Goal: Transaction & Acquisition: Purchase product/service

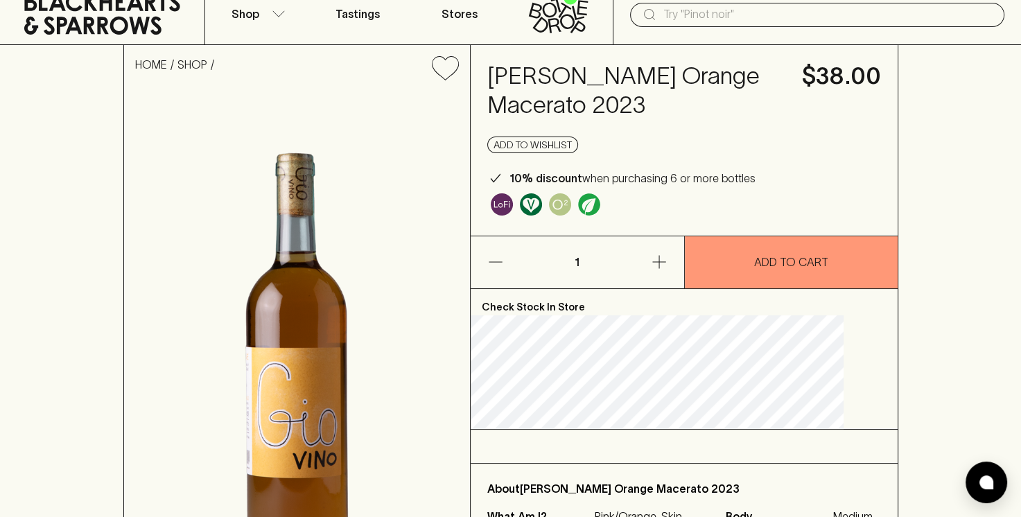
scroll to position [50, 0]
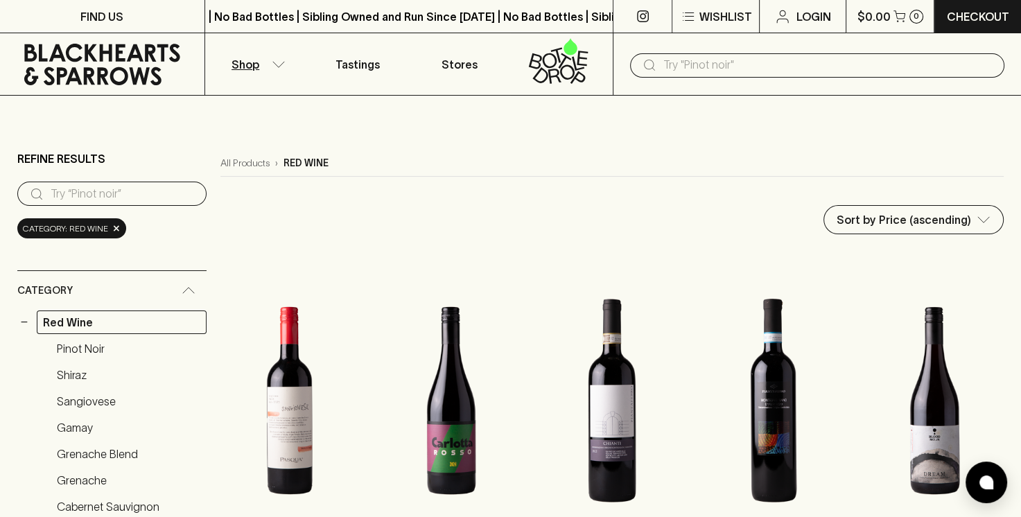
click at [248, 71] on p "Shop" at bounding box center [246, 64] width 28 height 17
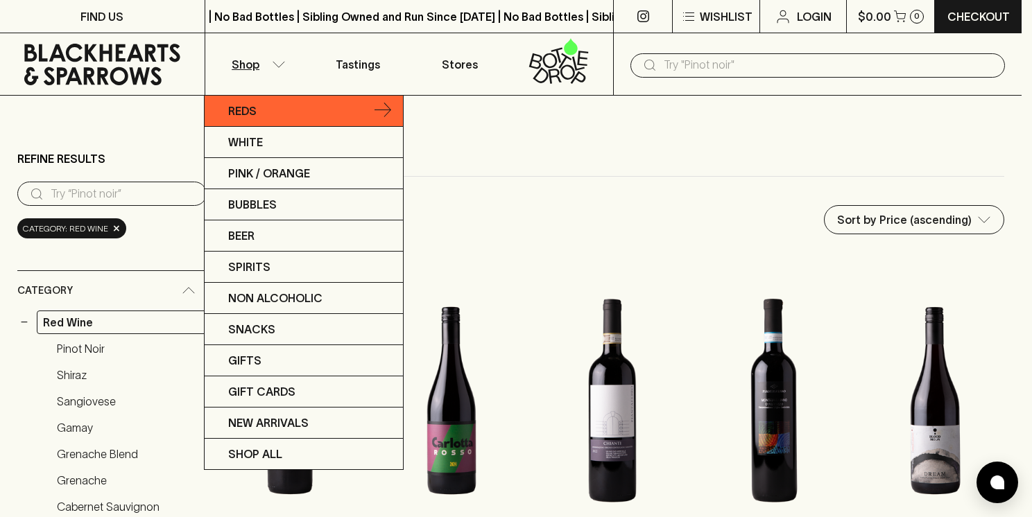
click at [286, 114] on link "Reds" at bounding box center [304, 111] width 198 height 31
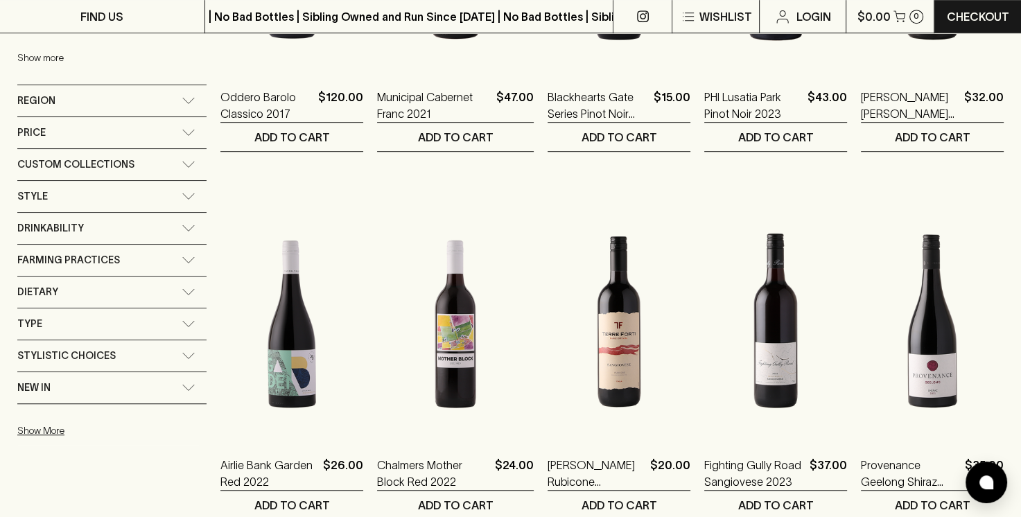
scroll to position [829, 0]
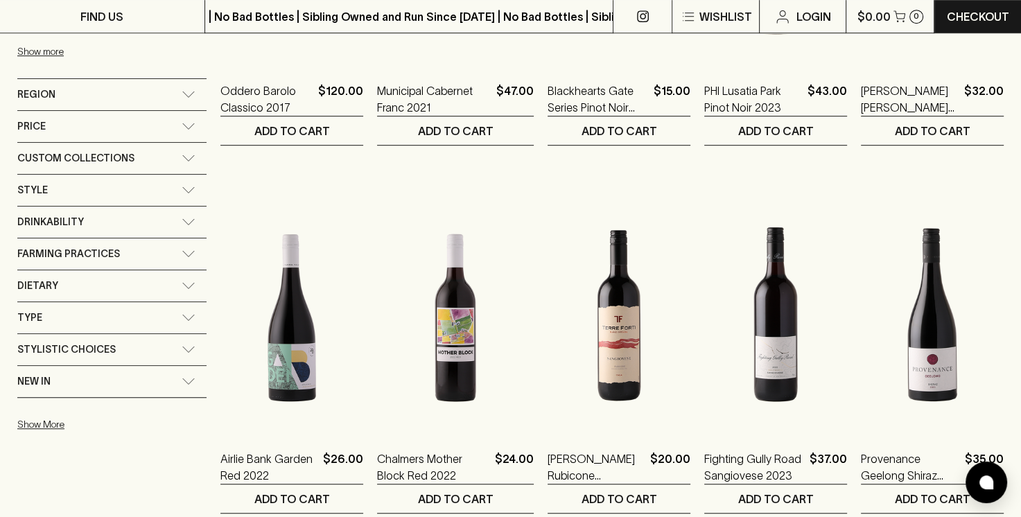
click at [164, 309] on div "Type" at bounding box center [99, 317] width 164 height 17
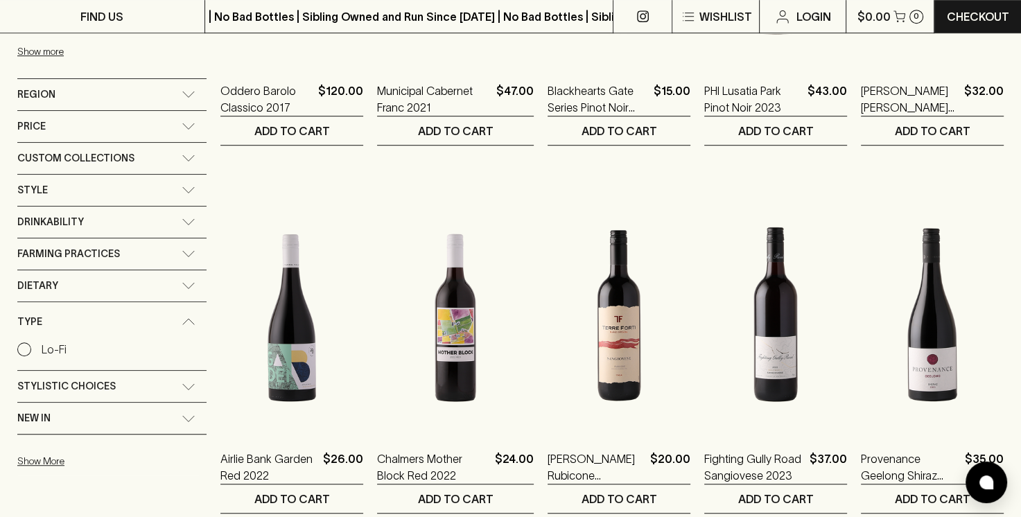
click at [164, 305] on div "Type" at bounding box center [111, 322] width 189 height 40
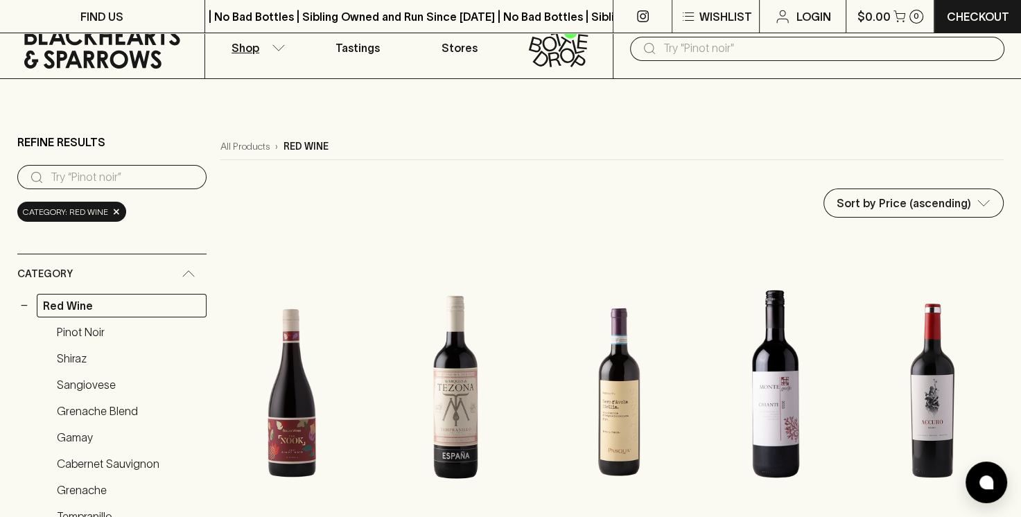
scroll to position [0, 0]
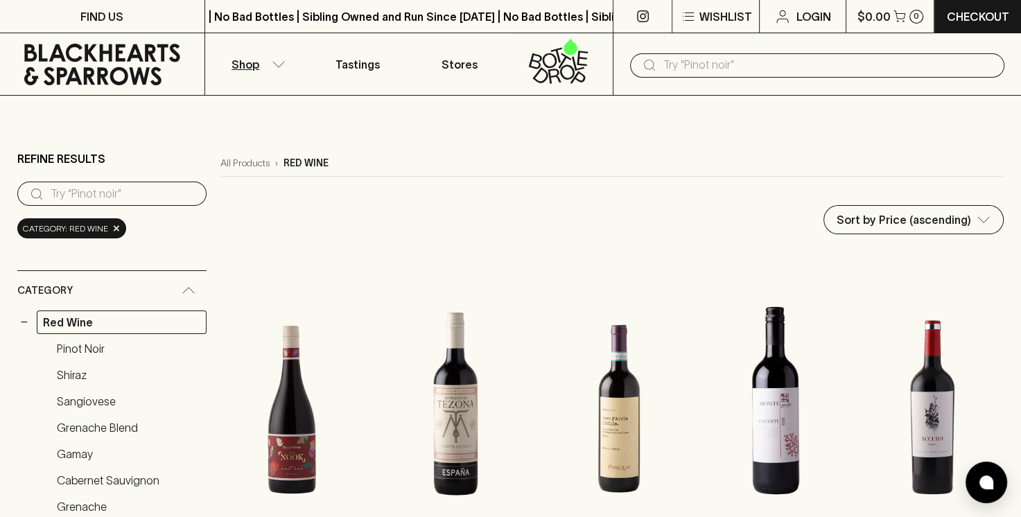
click at [714, 74] on input "text" at bounding box center [829, 65] width 330 height 22
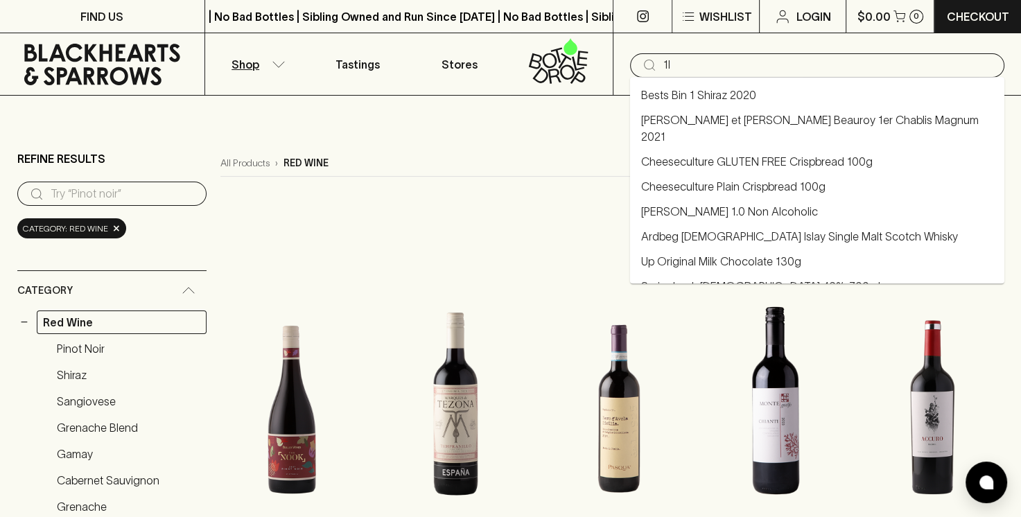
type input "1l"
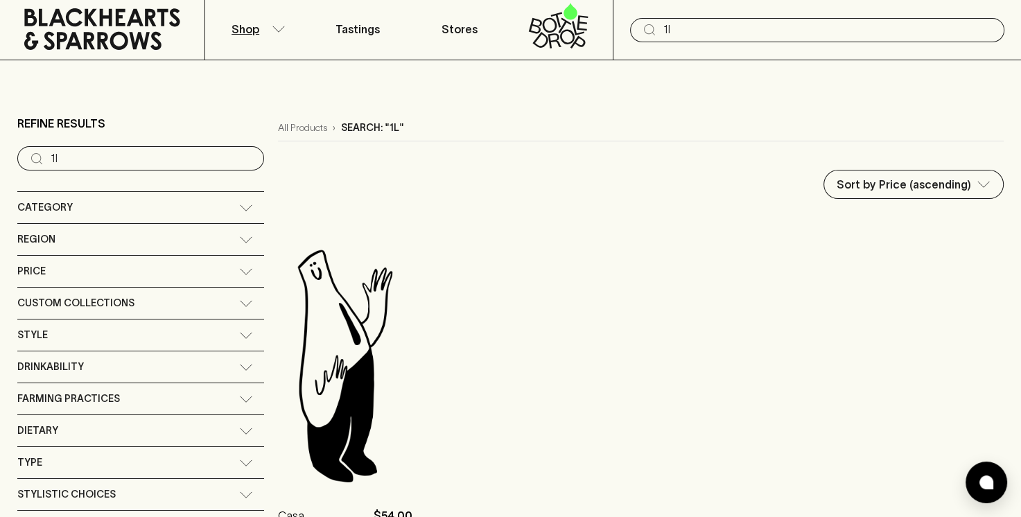
scroll to position [33, 0]
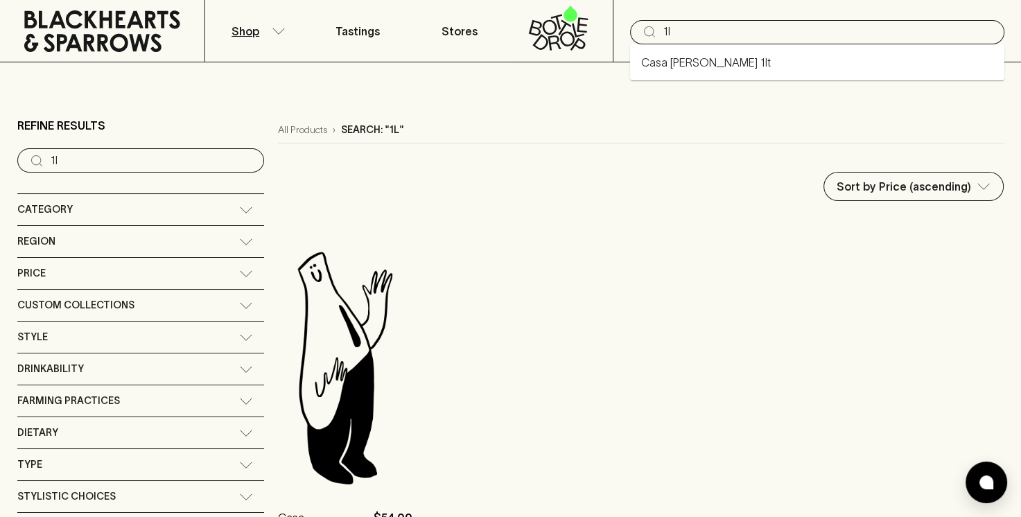
click at [682, 31] on input "1l" at bounding box center [829, 32] width 330 height 22
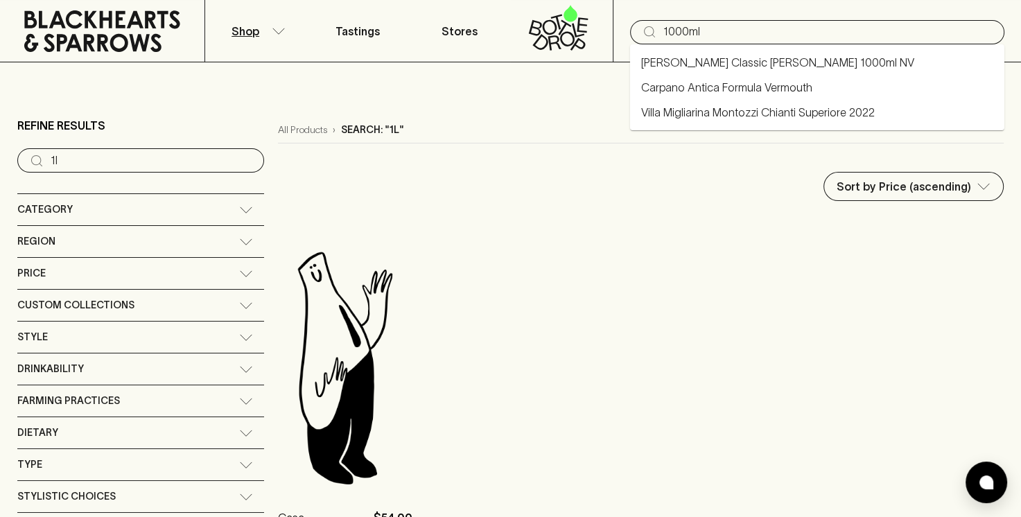
type input "1000ml"
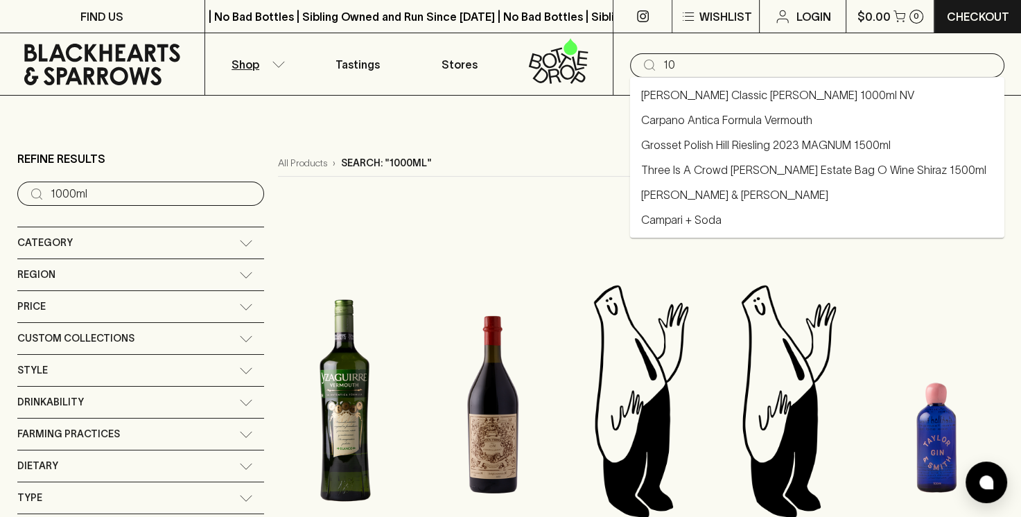
type input "1"
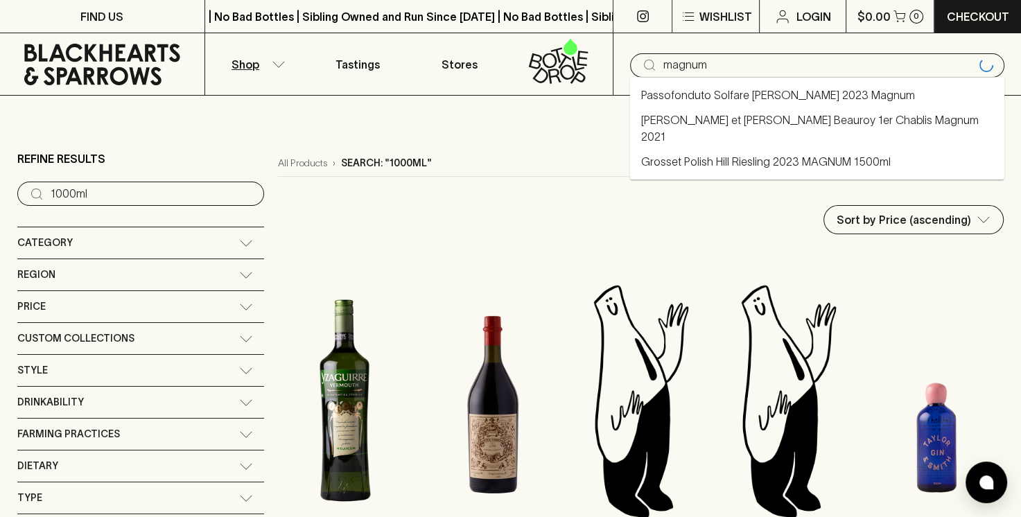
type input "magnum"
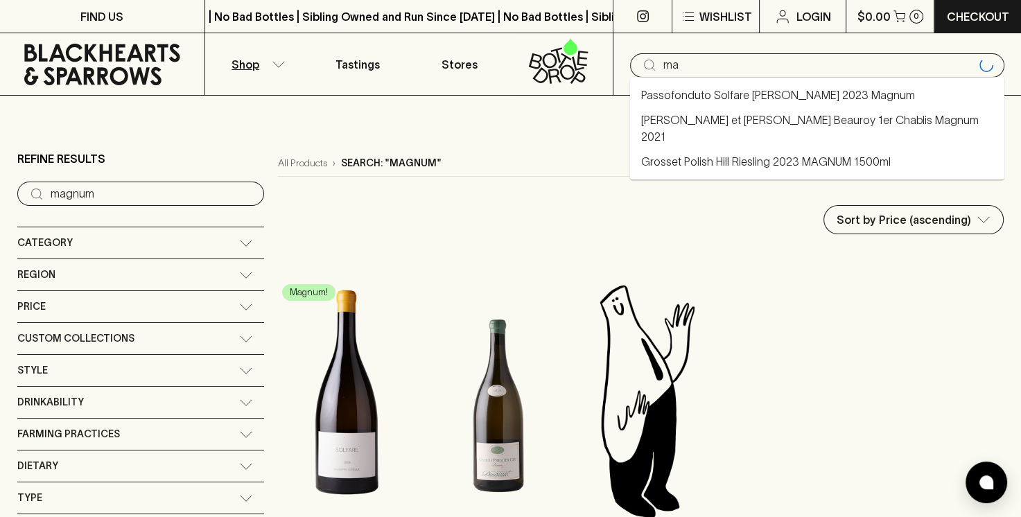
type input "m"
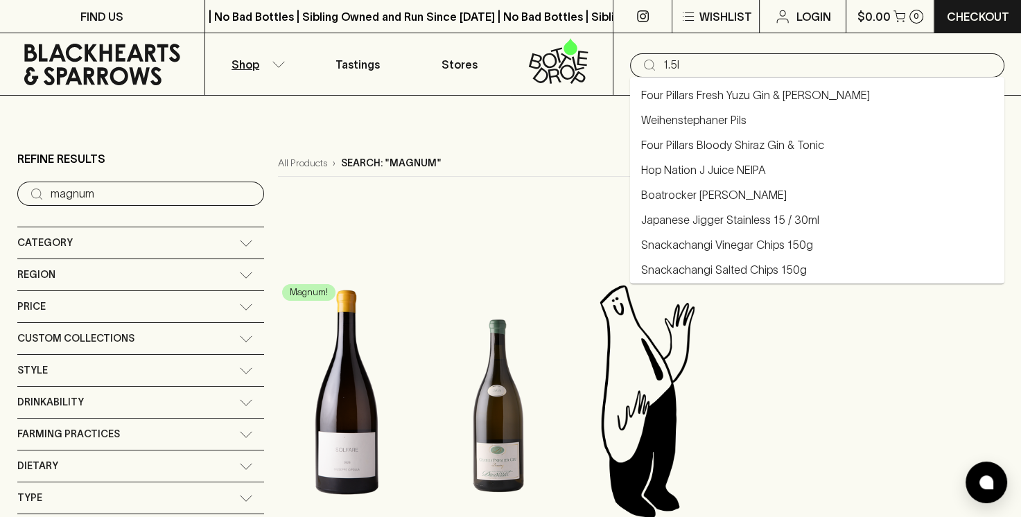
type input "1.5l"
